Goal: Transaction & Acquisition: Purchase product/service

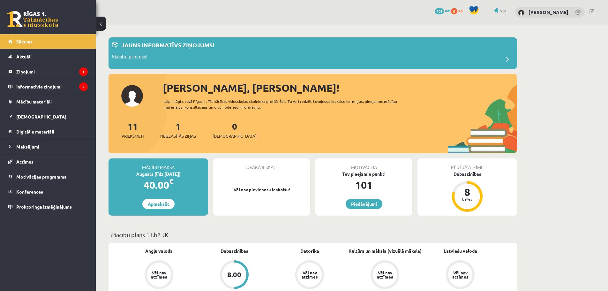
click at [160, 202] on link "Apmaksāt" at bounding box center [158, 204] width 32 height 10
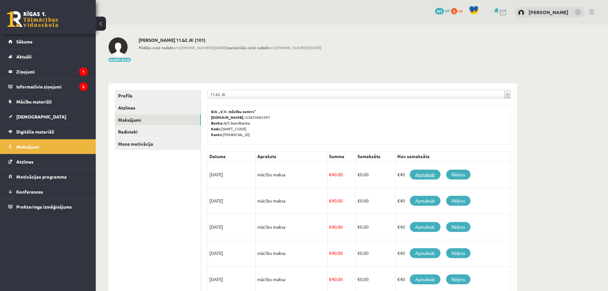
click at [422, 174] on link "Apmaksāt" at bounding box center [425, 174] width 31 height 10
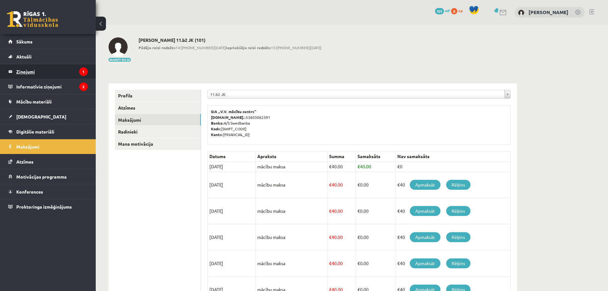
click at [35, 69] on legend "Ziņojumi 1" at bounding box center [51, 71] width 71 height 15
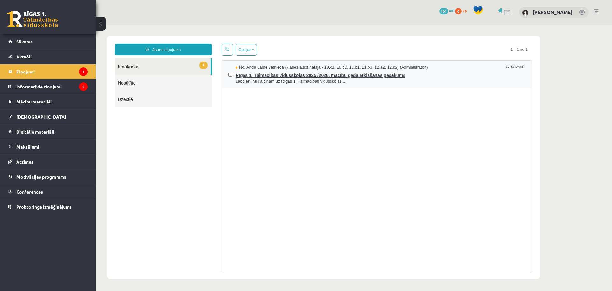
click at [289, 79] on span "Labdien! Mīļi aicinām uz Rīgas 1. Tālmācības vidusskolas ..." at bounding box center [381, 81] width 290 height 6
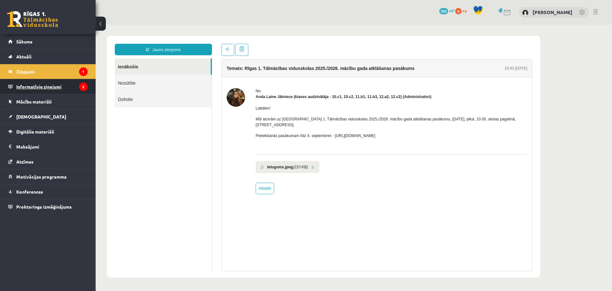
click at [43, 83] on legend "Informatīvie ziņojumi 2" at bounding box center [51, 86] width 71 height 15
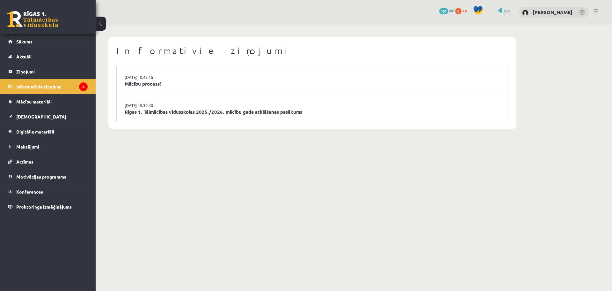
click at [150, 86] on link "Mācību process!" at bounding box center [313, 83] width 376 height 7
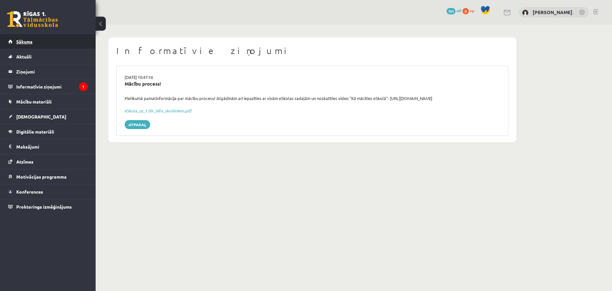
click at [47, 43] on link "Sākums" at bounding box center [47, 41] width 79 height 15
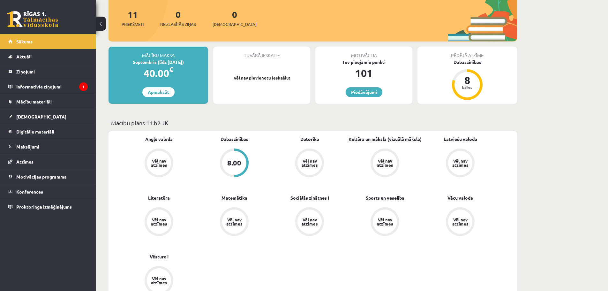
scroll to position [64, 0]
